Goal: Information Seeking & Learning: Learn about a topic

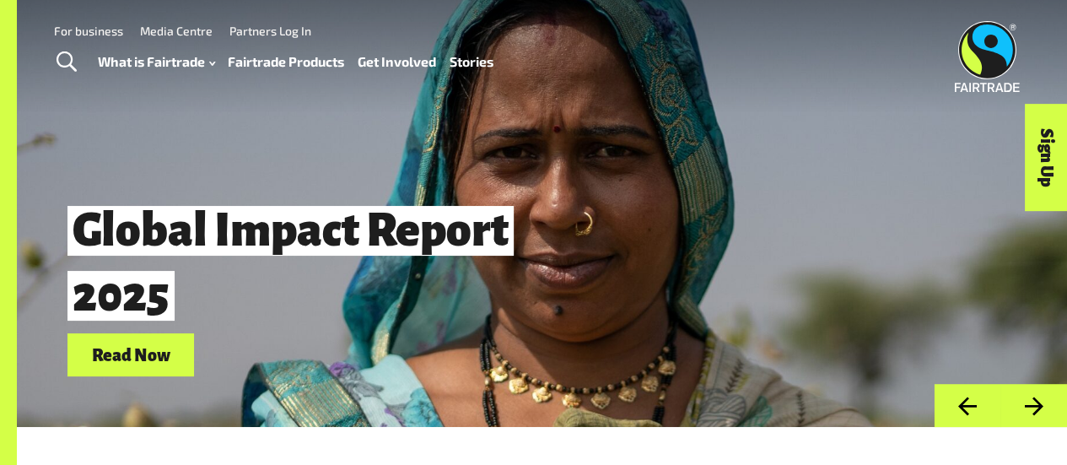
click at [69, 63] on span "Toggle Search" at bounding box center [67, 62] width 20 height 22
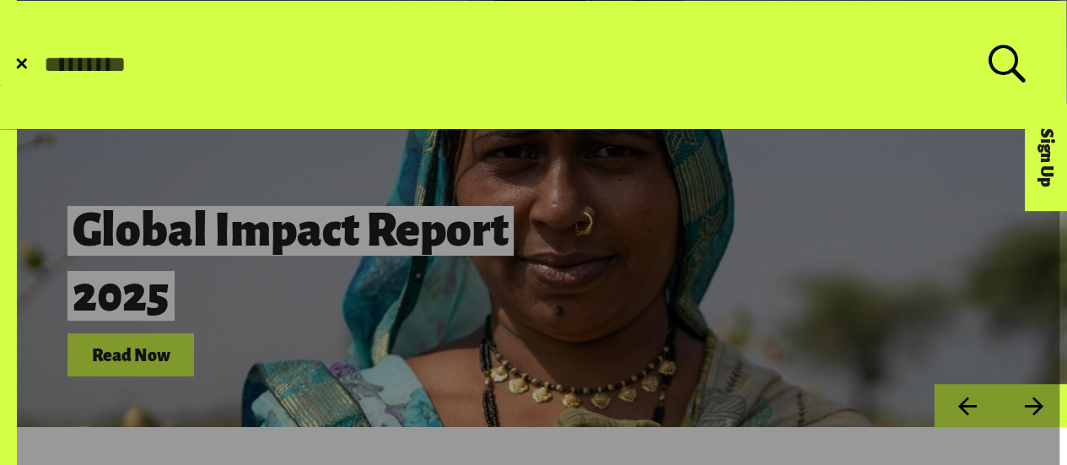
click at [3, 53] on form "✕ Search for:" at bounding box center [533, 65] width 1065 height 128
click at [24, 65] on span "✕" at bounding box center [21, 65] width 14 height 17
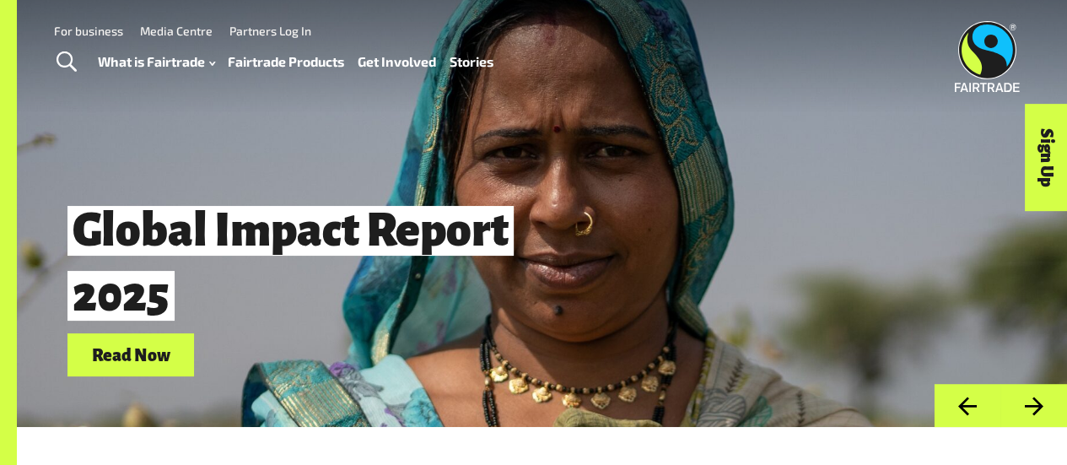
click at [985, 65] on img at bounding box center [987, 56] width 65 height 71
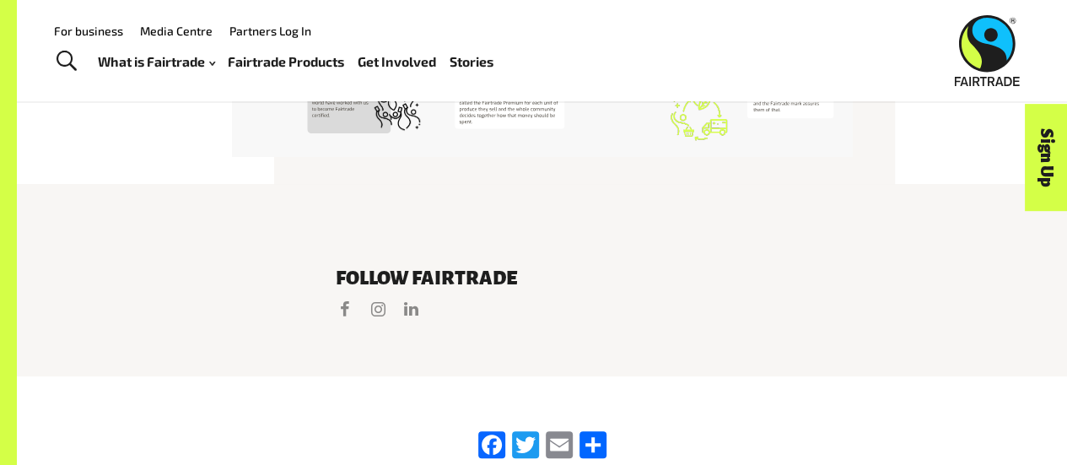
scroll to position [3243, 0]
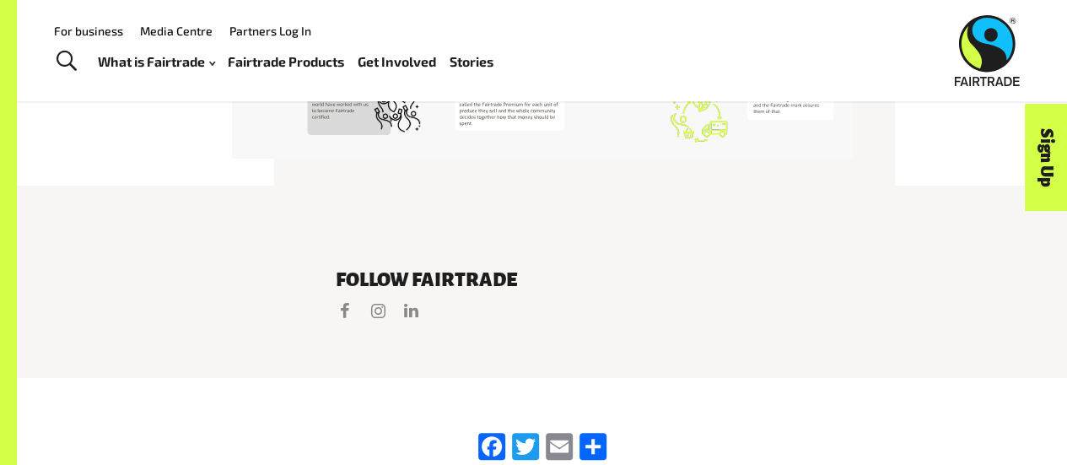
click at [73, 57] on span "Toggle Search" at bounding box center [67, 62] width 20 height 22
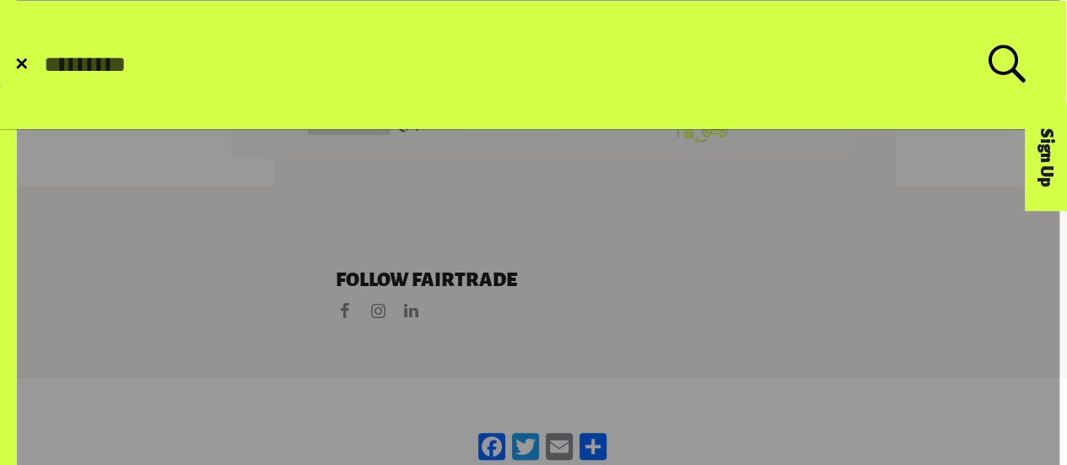
click at [14, 57] on span "✕" at bounding box center [21, 65] width 14 height 17
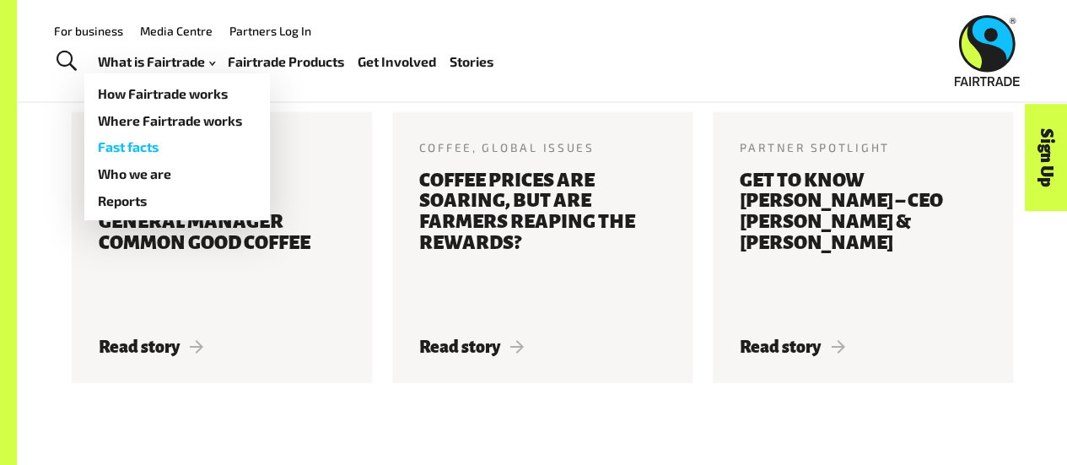
scroll to position [1998, 0]
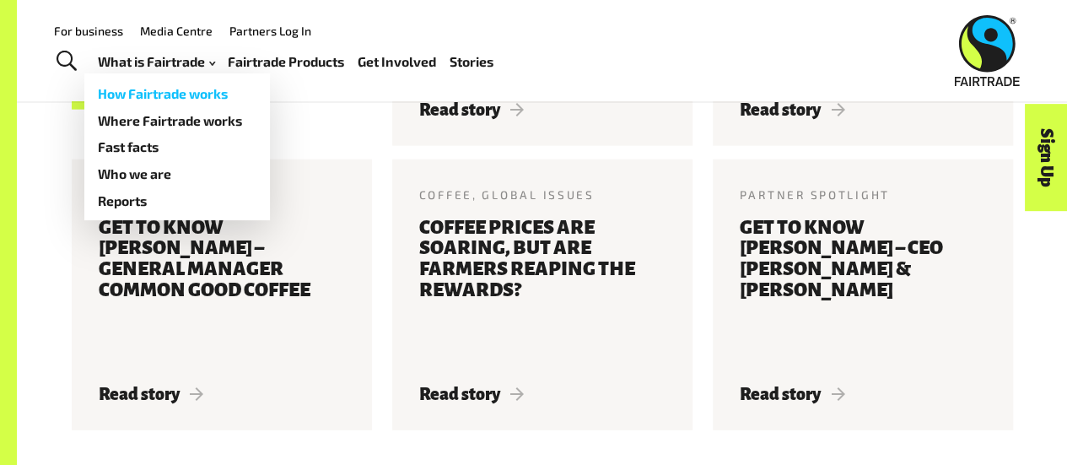
click at [179, 100] on link "How Fairtrade works" at bounding box center [177, 93] width 186 height 27
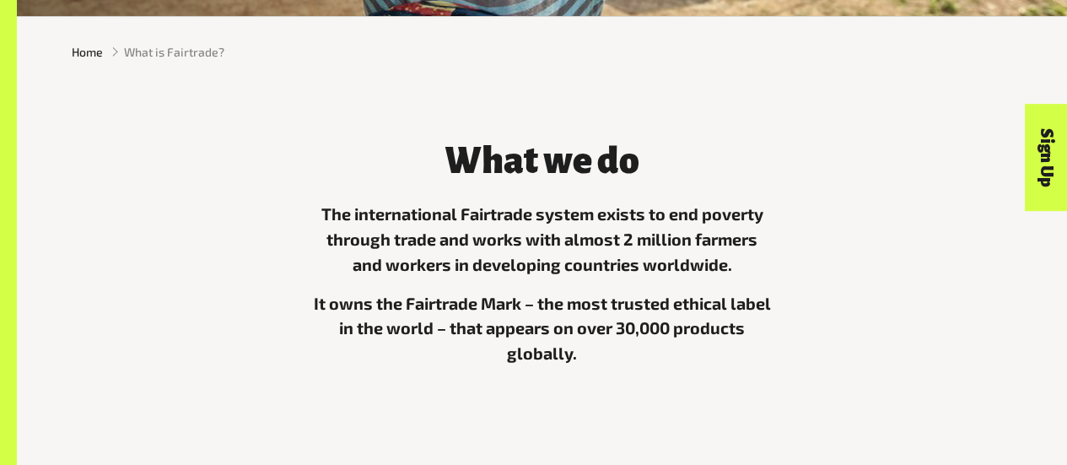
scroll to position [410, 0]
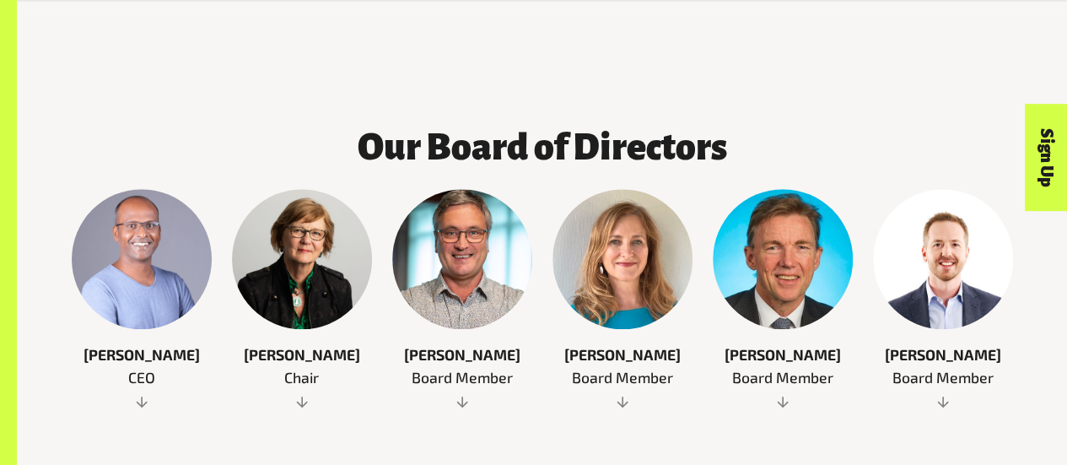
scroll to position [836, 0]
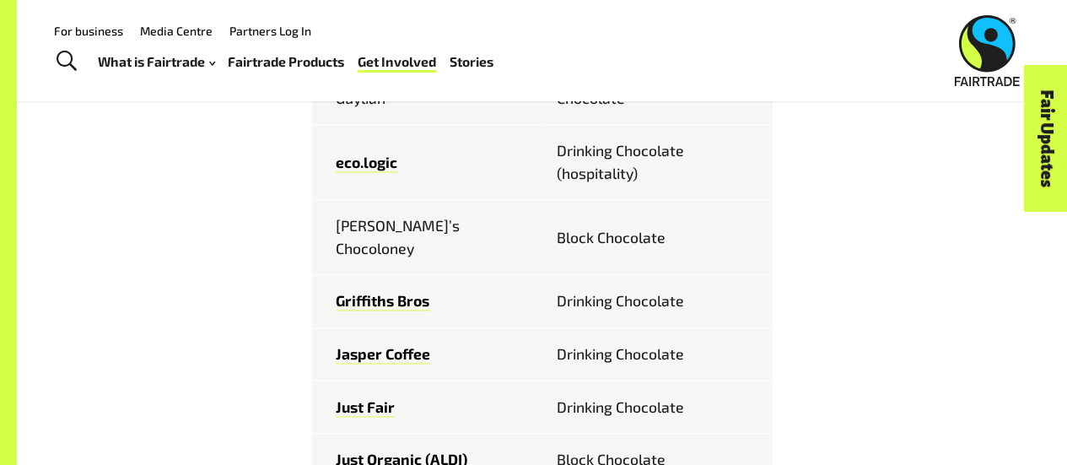
scroll to position [855, 0]
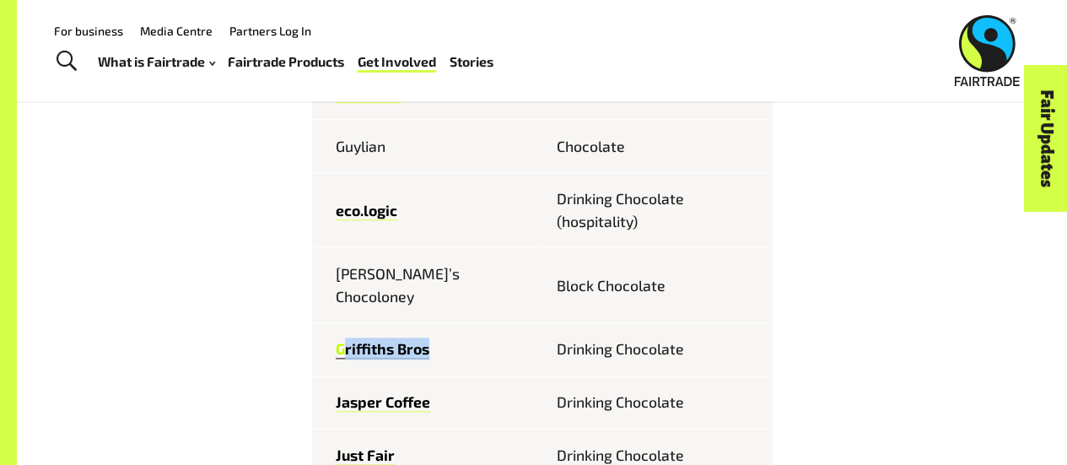
drag, startPoint x: 449, startPoint y: 326, endPoint x: 346, endPoint y: 326, distance: 102.9
click at [346, 326] on td "Griffiths Bros" at bounding box center [427, 348] width 230 height 53
click at [356, 339] on link "Griffiths Bros" at bounding box center [383, 348] width 94 height 19
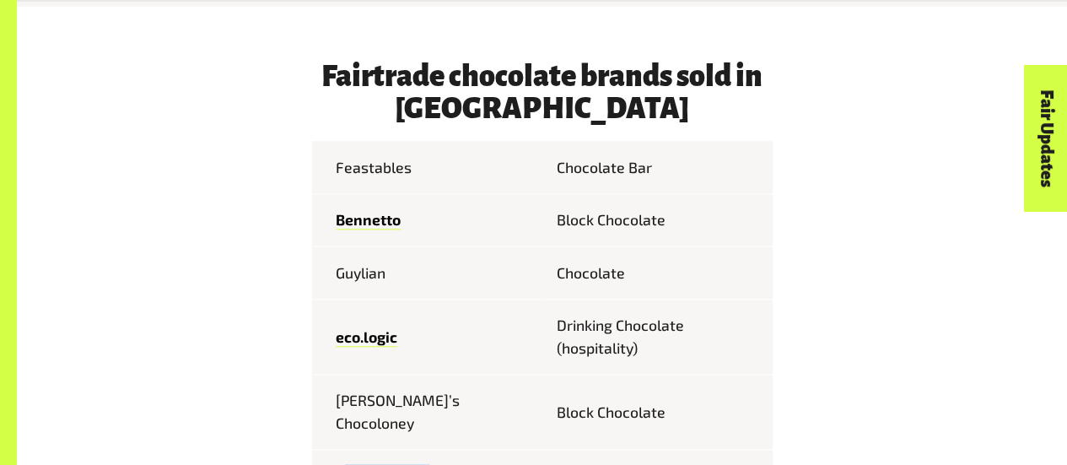
scroll to position [737, 0]
